Goal: Find specific page/section: Find specific page/section

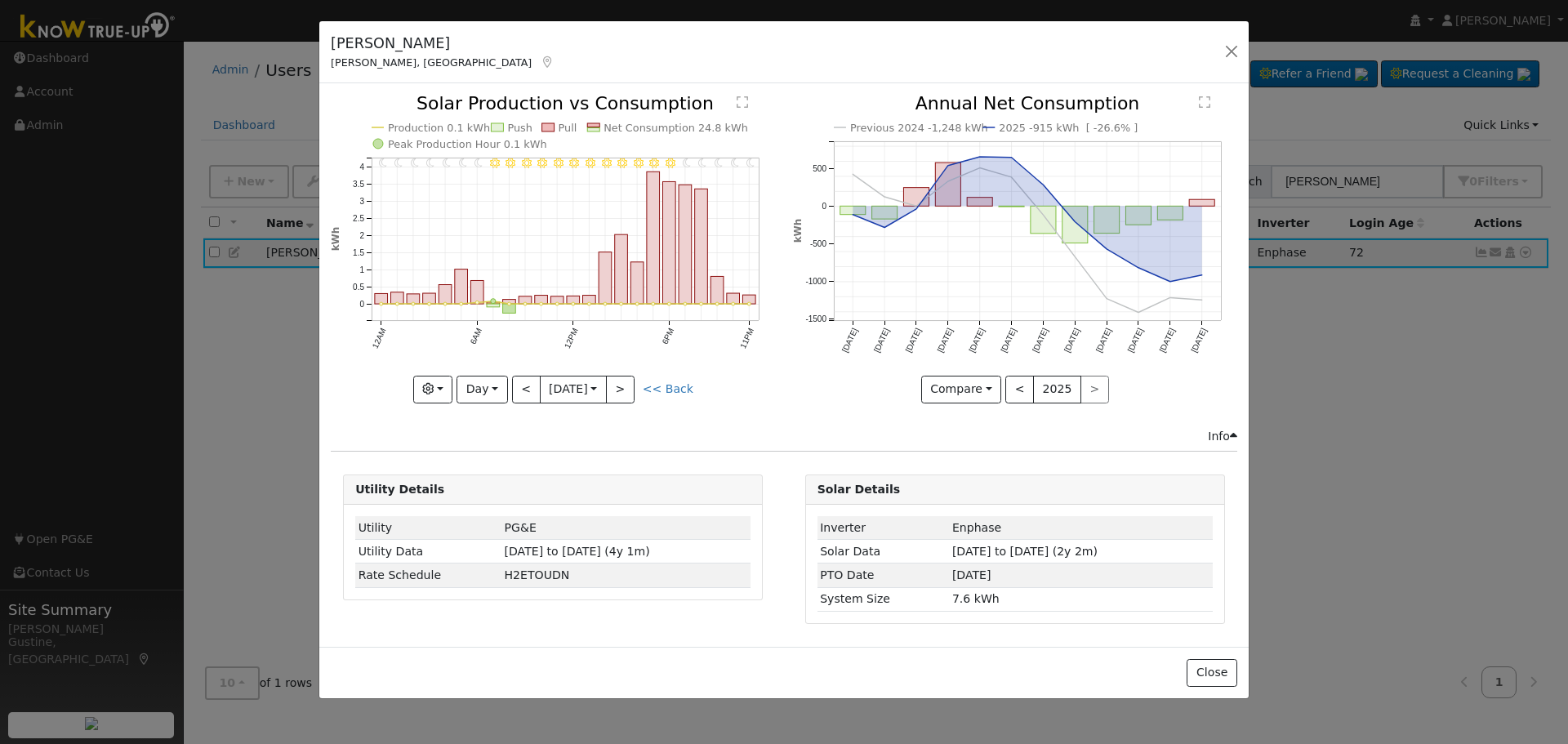
click at [1124, 61] on div "Steve Wood Friant, CA Default Account Default Account 17555 BlueWater Bay Lane,…" at bounding box center [784, 52] width 929 height 63
drag, startPoint x: 1224, startPoint y: 53, endPoint x: 1249, endPoint y: 41, distance: 27.7
click at [1224, 52] on button "button" at bounding box center [1231, 52] width 23 height 23
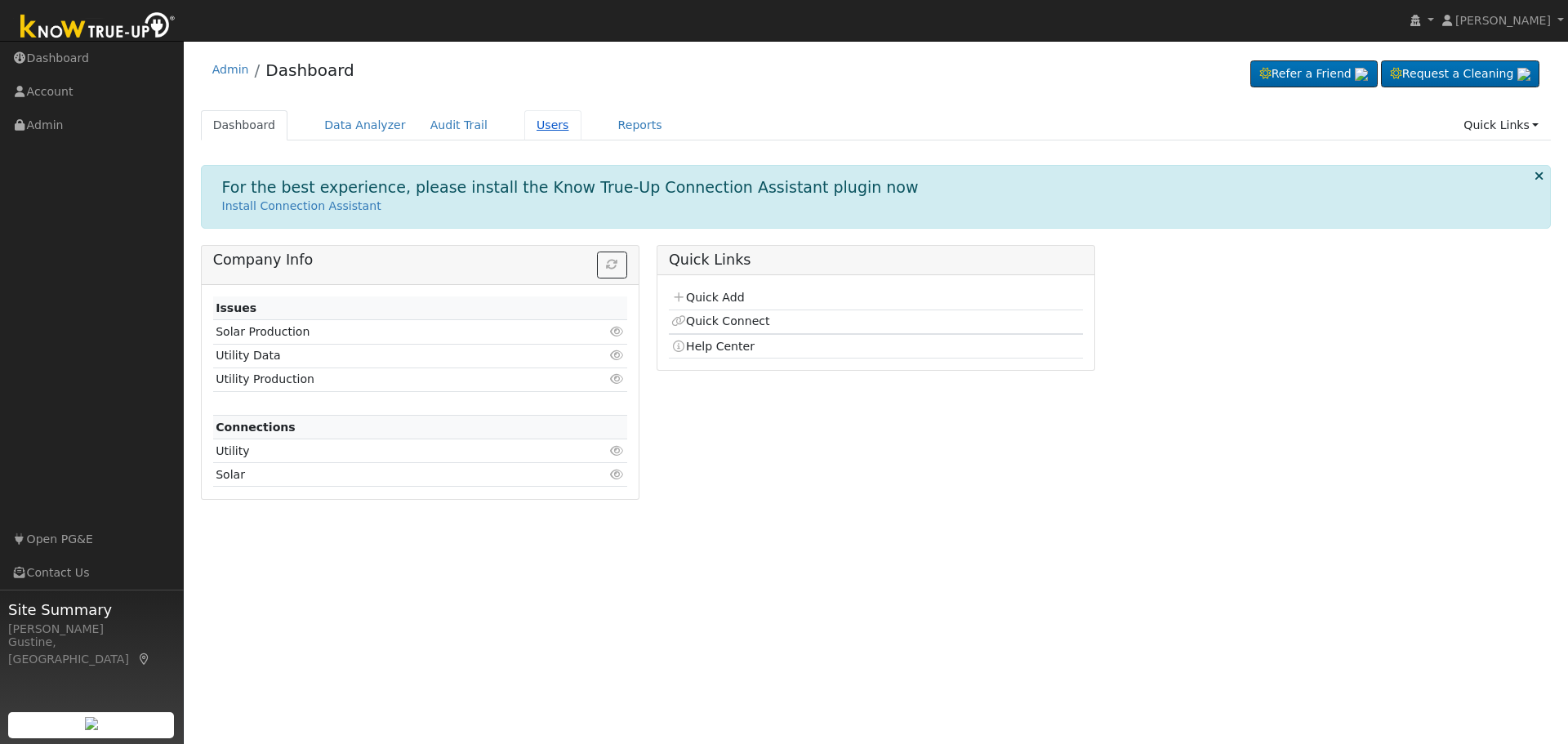
click at [525, 120] on link "Users" at bounding box center [553, 126] width 57 height 31
